Goal: Communication & Community: Participate in discussion

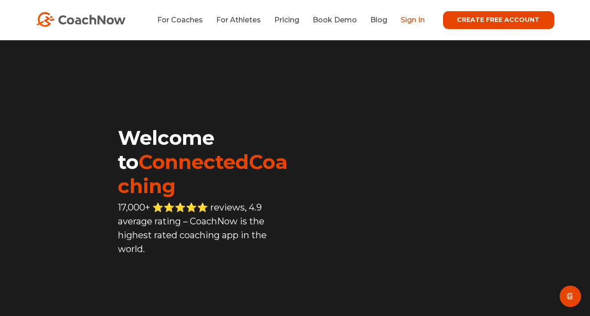
click at [416, 22] on link "Sign In" at bounding box center [413, 20] width 24 height 8
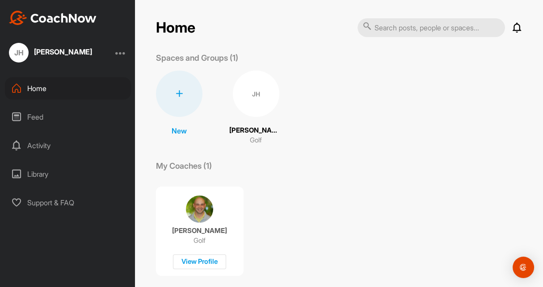
click at [512, 26] on icon at bounding box center [517, 27] width 11 height 11
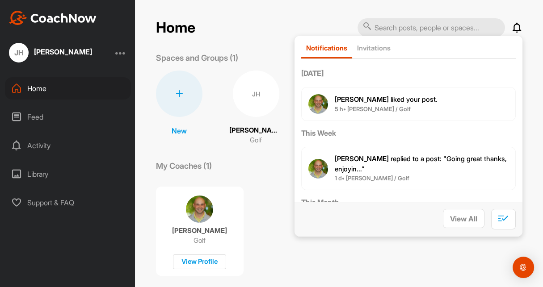
click at [395, 103] on p "[PERSON_NAME] liked your post ." at bounding box center [386, 100] width 103 height 10
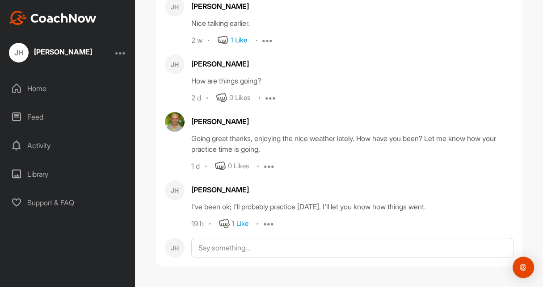
scroll to position [67704, 0]
